Goal: Navigation & Orientation: Find specific page/section

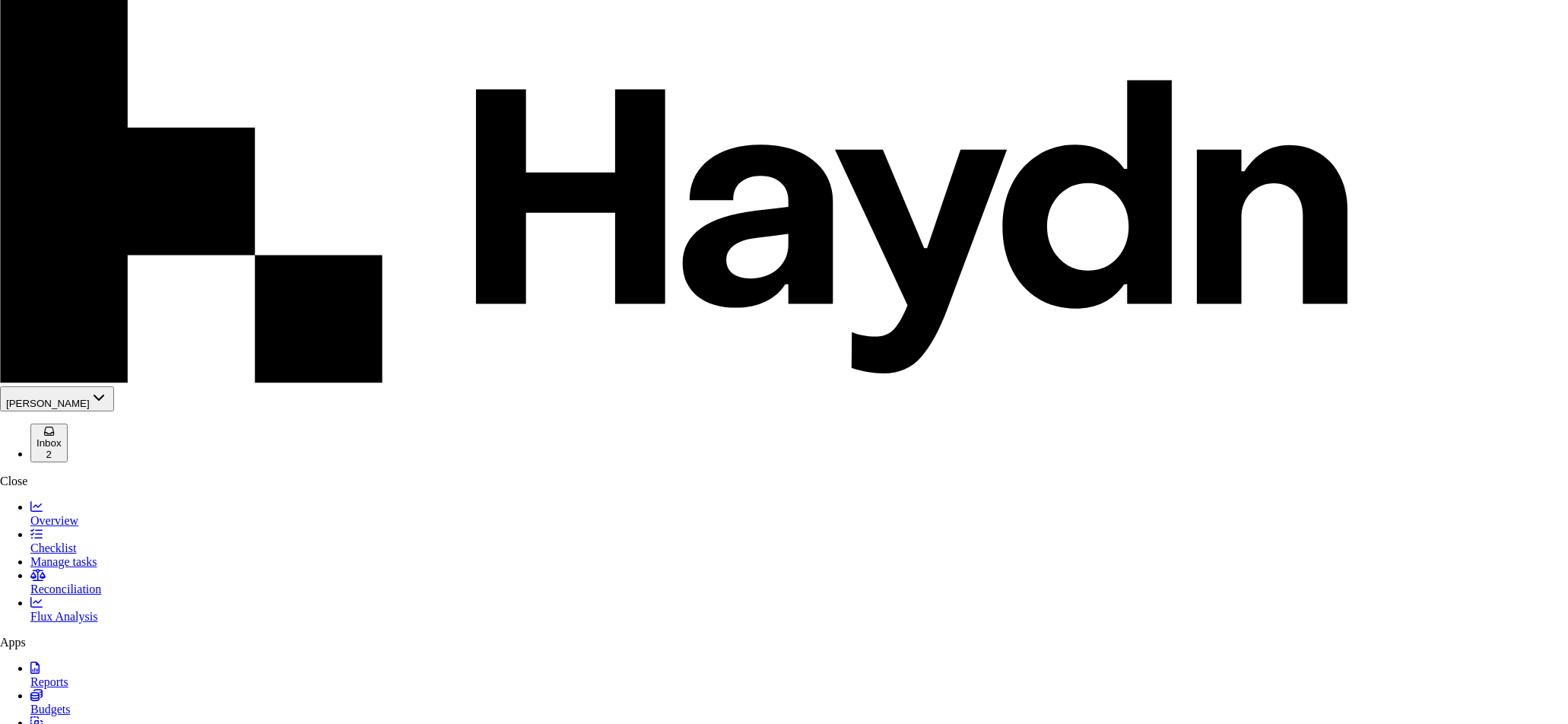
click at [57, 159] on div "Heroes" at bounding box center [66, 153] width 115 height 14
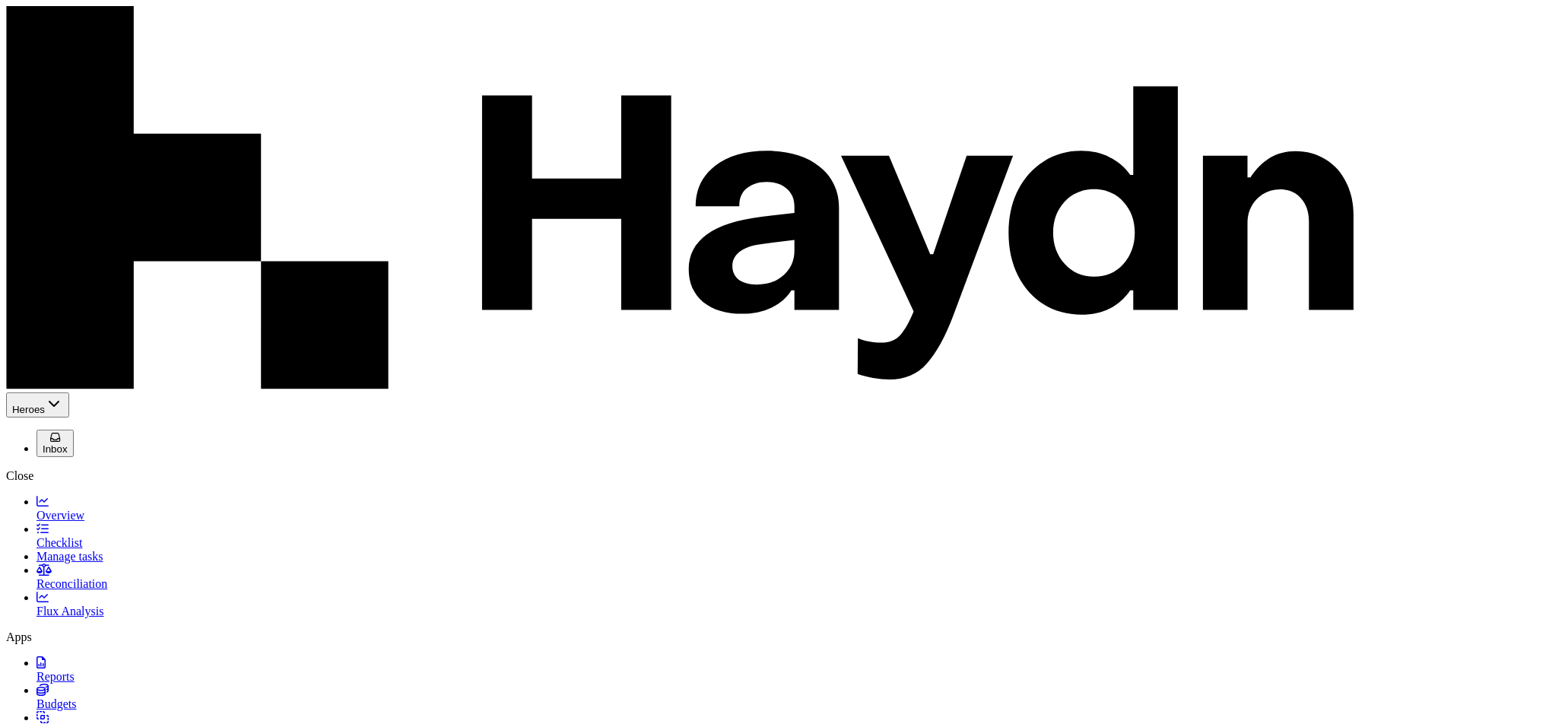
click at [77, 578] on span "Reconciliation" at bounding box center [71, 584] width 71 height 13
click at [69, 723] on span "Mappings" at bounding box center [60, 731] width 48 height 13
click at [64, 698] on span "Budgets" at bounding box center [56, 704] width 40 height 13
click at [63, 723] on span "Mappings" at bounding box center [60, 731] width 48 height 13
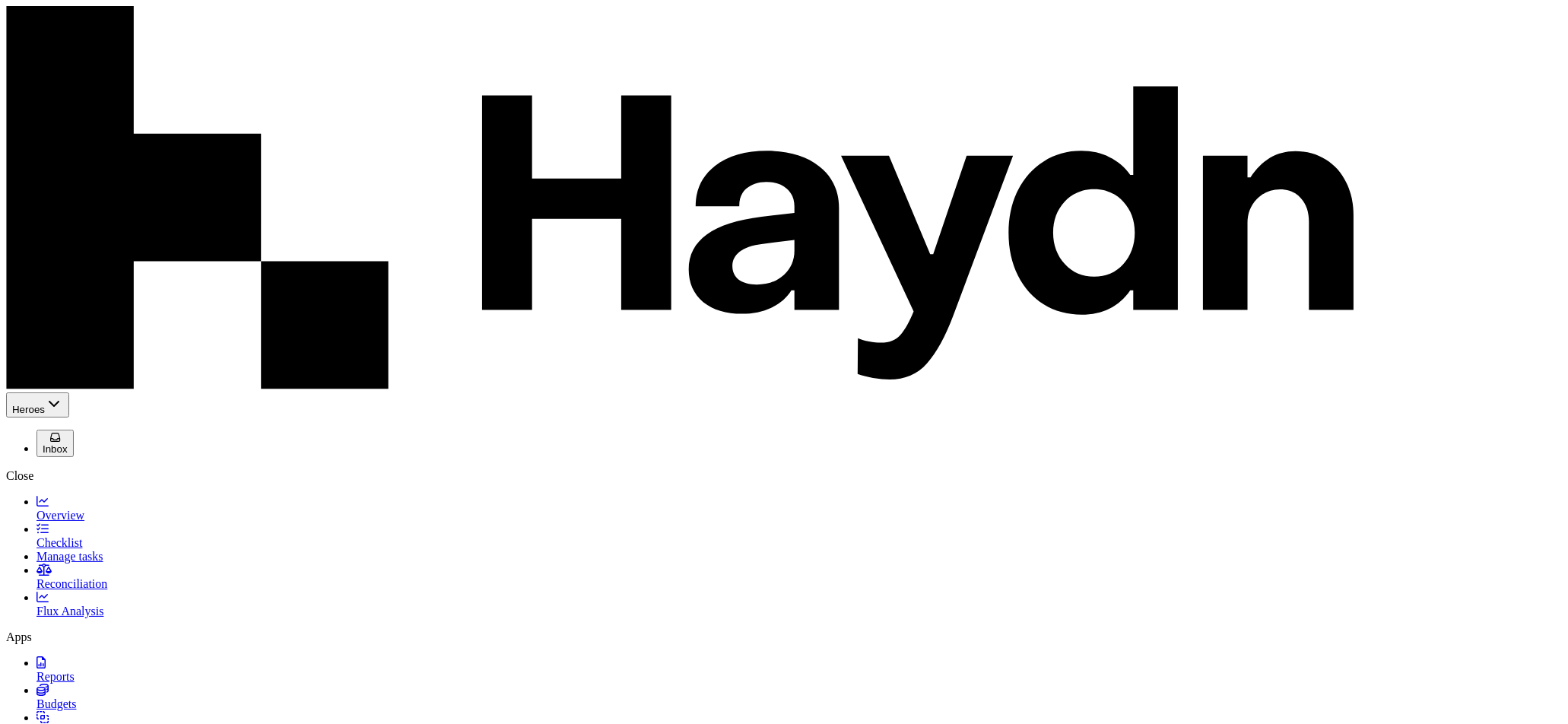
click at [47, 670] on span "Reports" at bounding box center [55, 676] width 38 height 13
click at [79, 509] on span "Overview" at bounding box center [60, 515] width 48 height 13
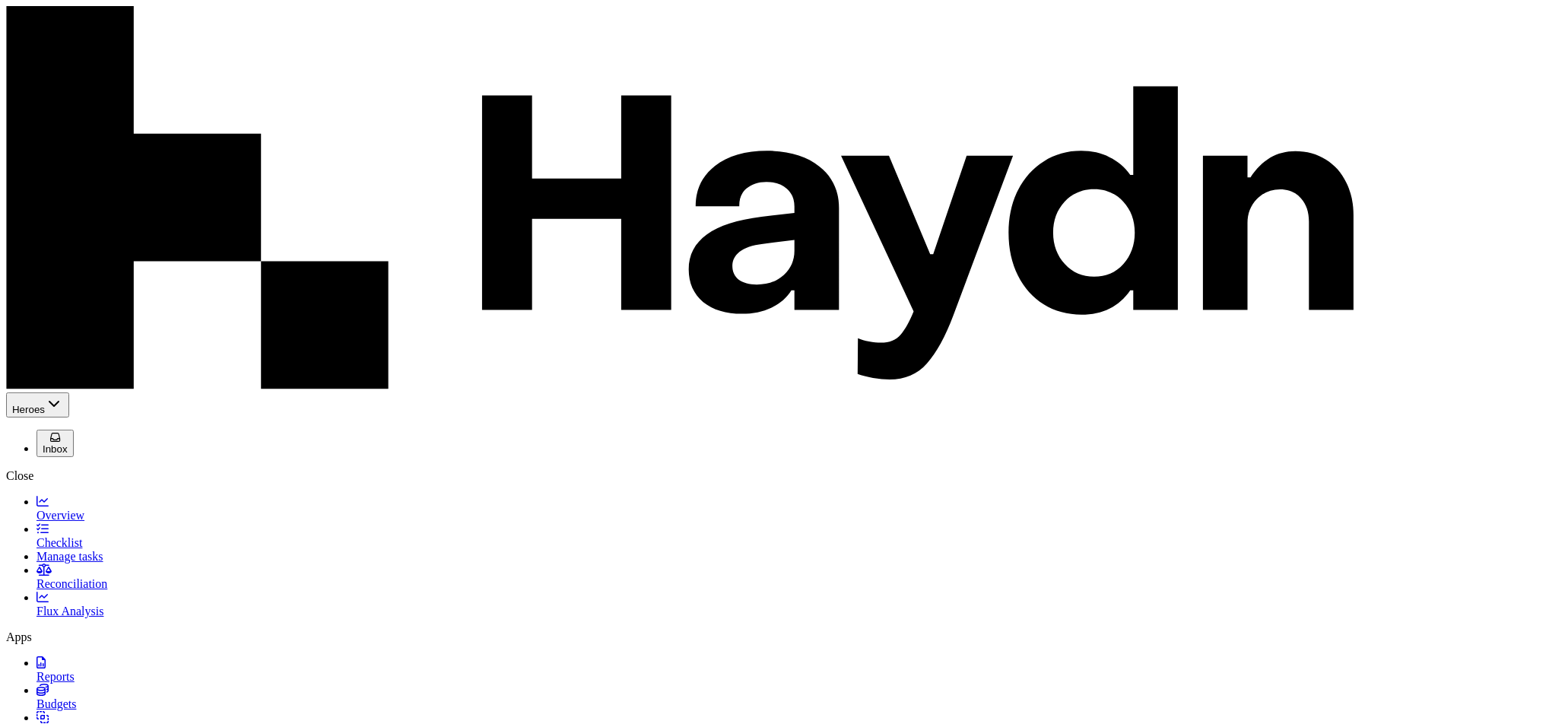
click at [61, 536] on span "Checklist" at bounding box center [59, 542] width 46 height 13
click at [55, 564] on link "Reconciliation" at bounding box center [799, 577] width 1525 height 26
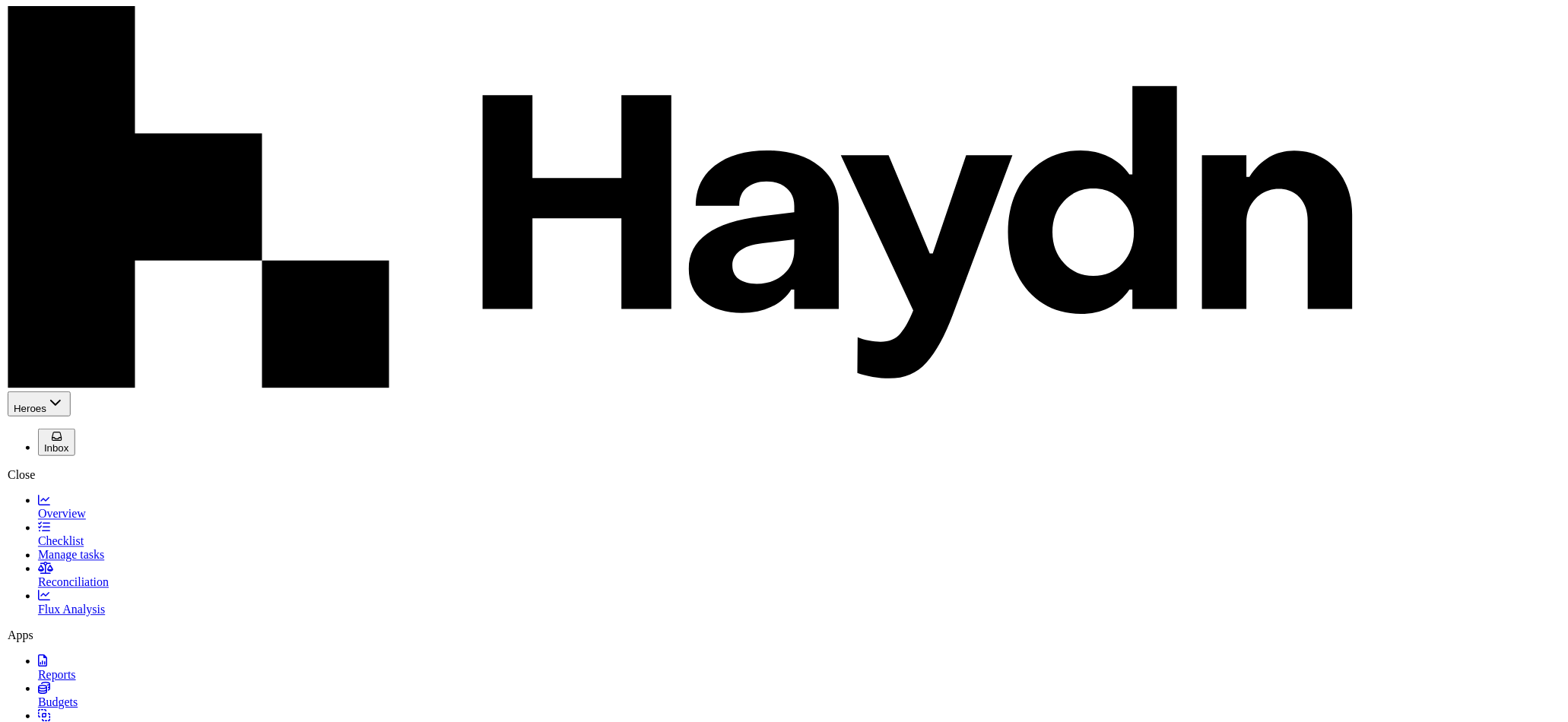
scroll to position [435, 0]
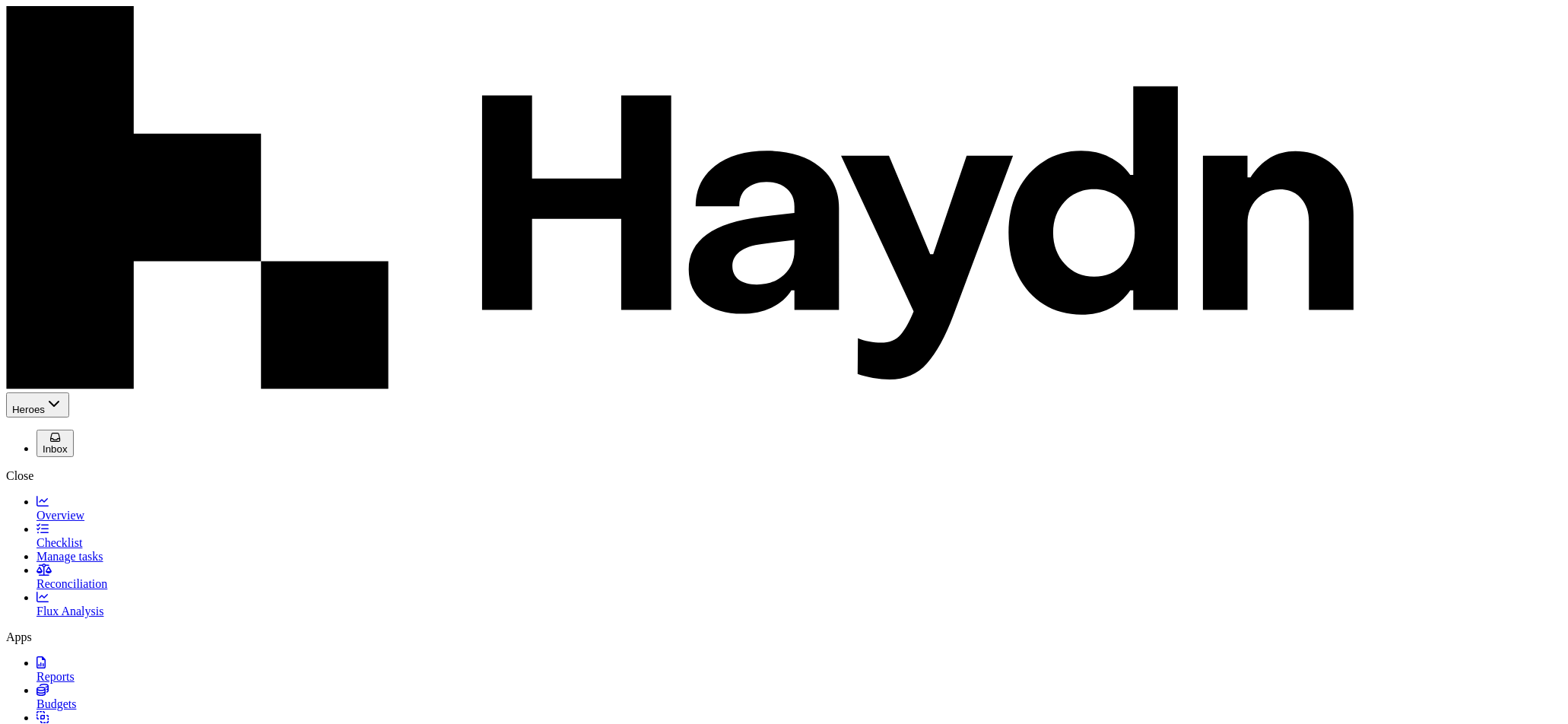
click at [90, 504] on div "Heroes Inbox Close Overview Checklist Manage tasks Reconciliation Flux Analysis…" at bounding box center [784, 612] width 1556 height 439
click at [63, 509] on span "Overview" at bounding box center [60, 515] width 48 height 13
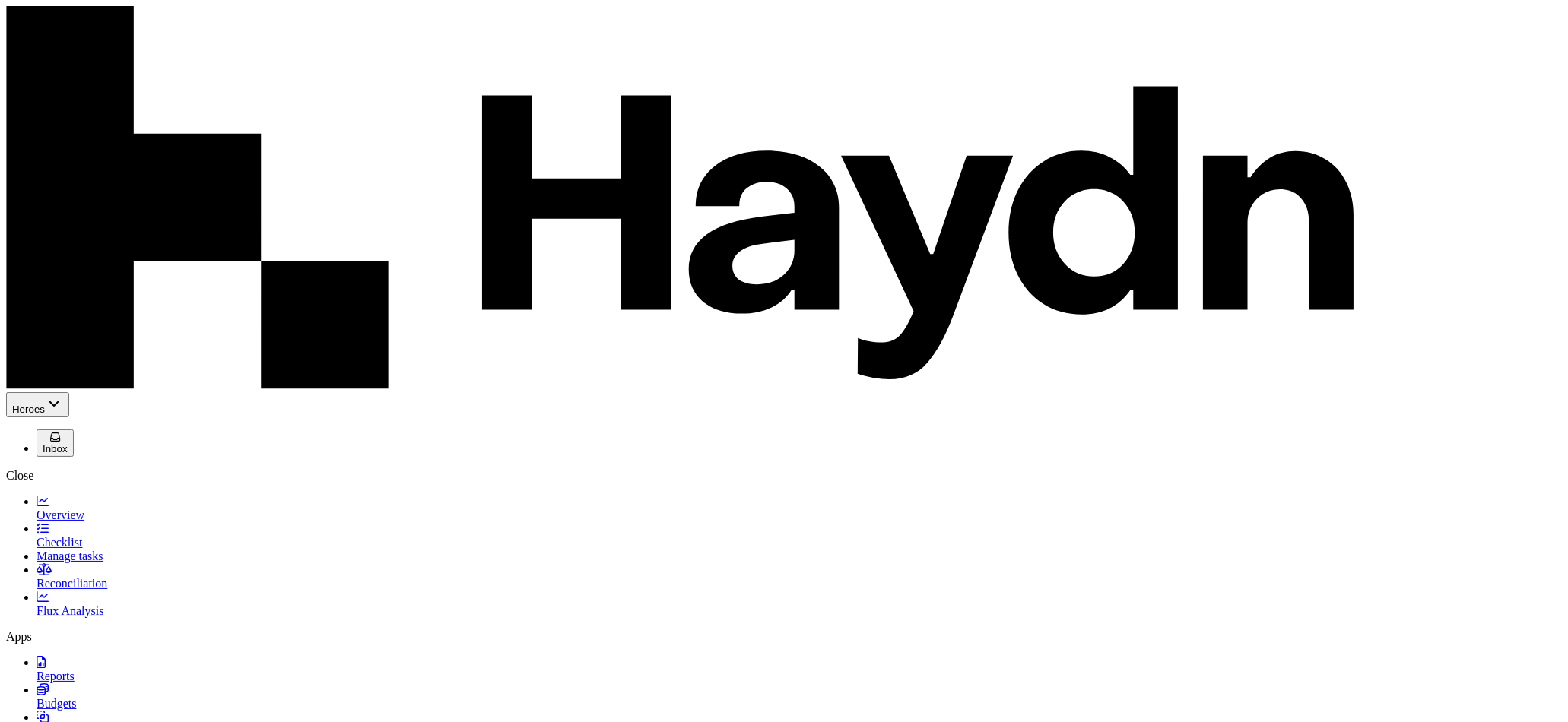
click at [99, 495] on link "Overview" at bounding box center [799, 509] width 1525 height 26
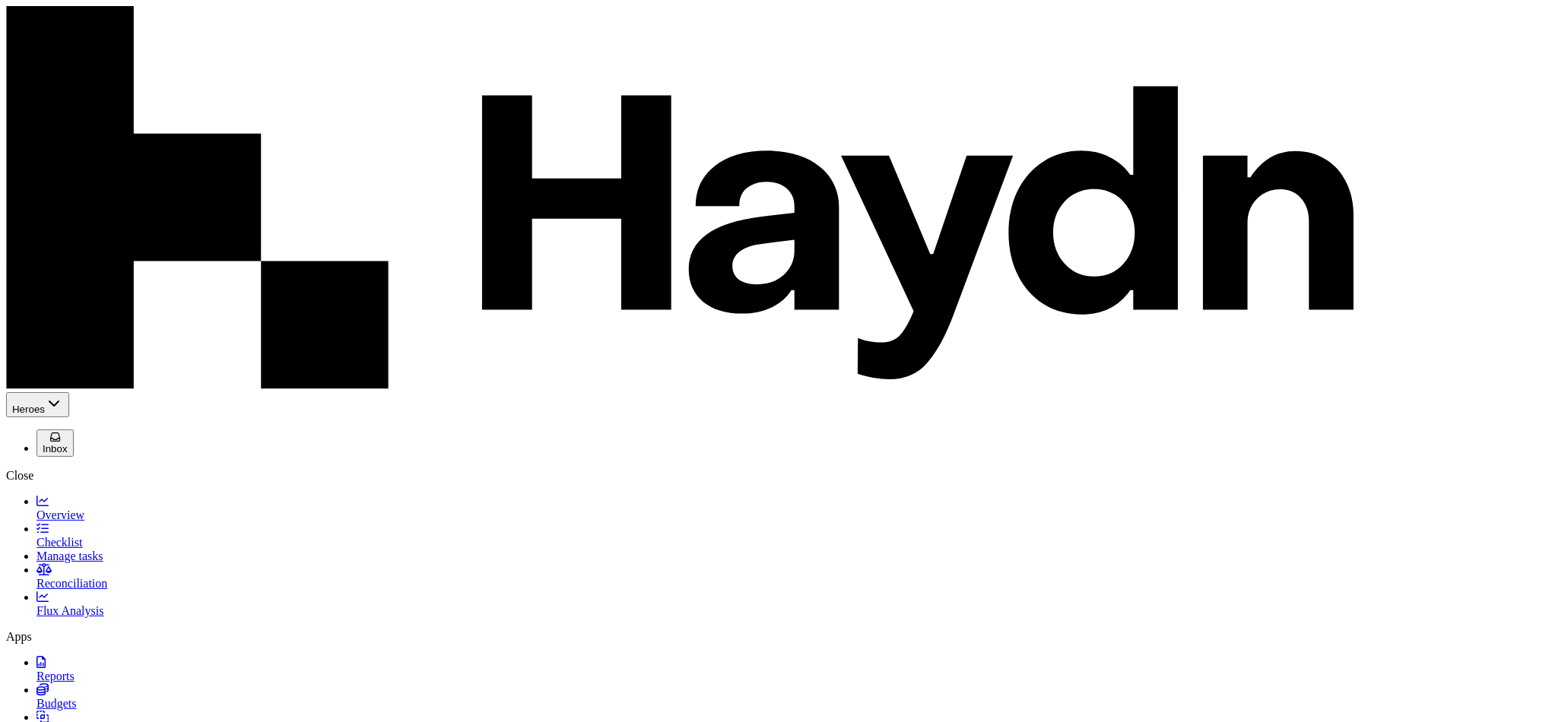
click at [74, 536] on span "Checklist" at bounding box center [59, 542] width 46 height 13
click at [76, 509] on span "Overview" at bounding box center [60, 515] width 48 height 13
